Goal: Task Accomplishment & Management: Complete application form

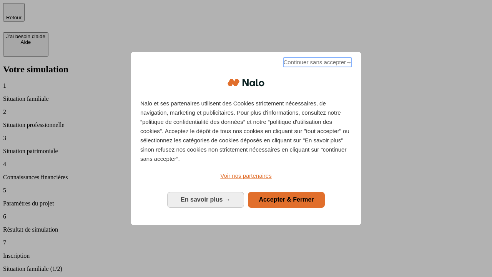
click at [316, 63] on span "Continuer sans accepter →" at bounding box center [317, 62] width 68 height 9
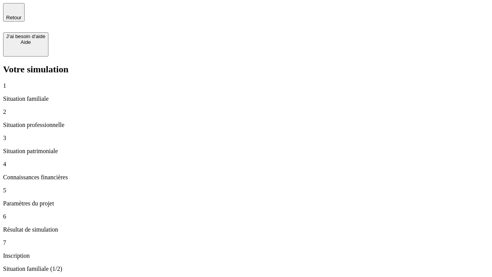
type input "30 000"
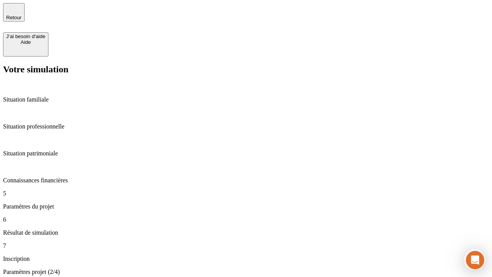
type input "25"
type input "64"
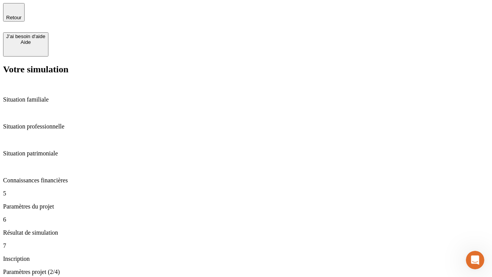
type input "1 000"
type input "640"
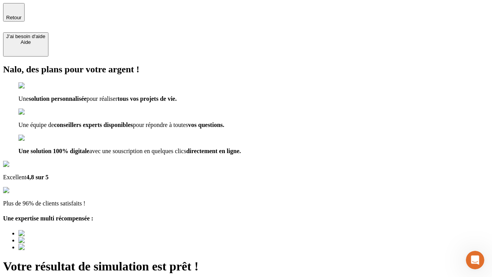
type input "[EMAIL_ADDRESS][PERSON_NAME][DOMAIN_NAME]"
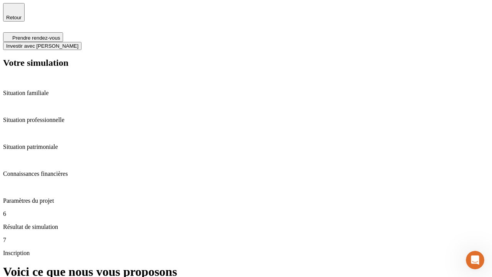
click at [78, 43] on span "Investir avec [PERSON_NAME]" at bounding box center [42, 46] width 72 height 6
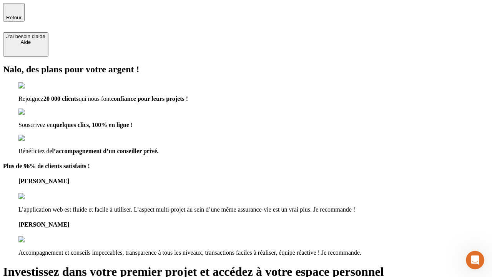
type input "[EMAIL_ADDRESS][PERSON_NAME][DOMAIN_NAME]"
